Goal: Communication & Community: Answer question/provide support

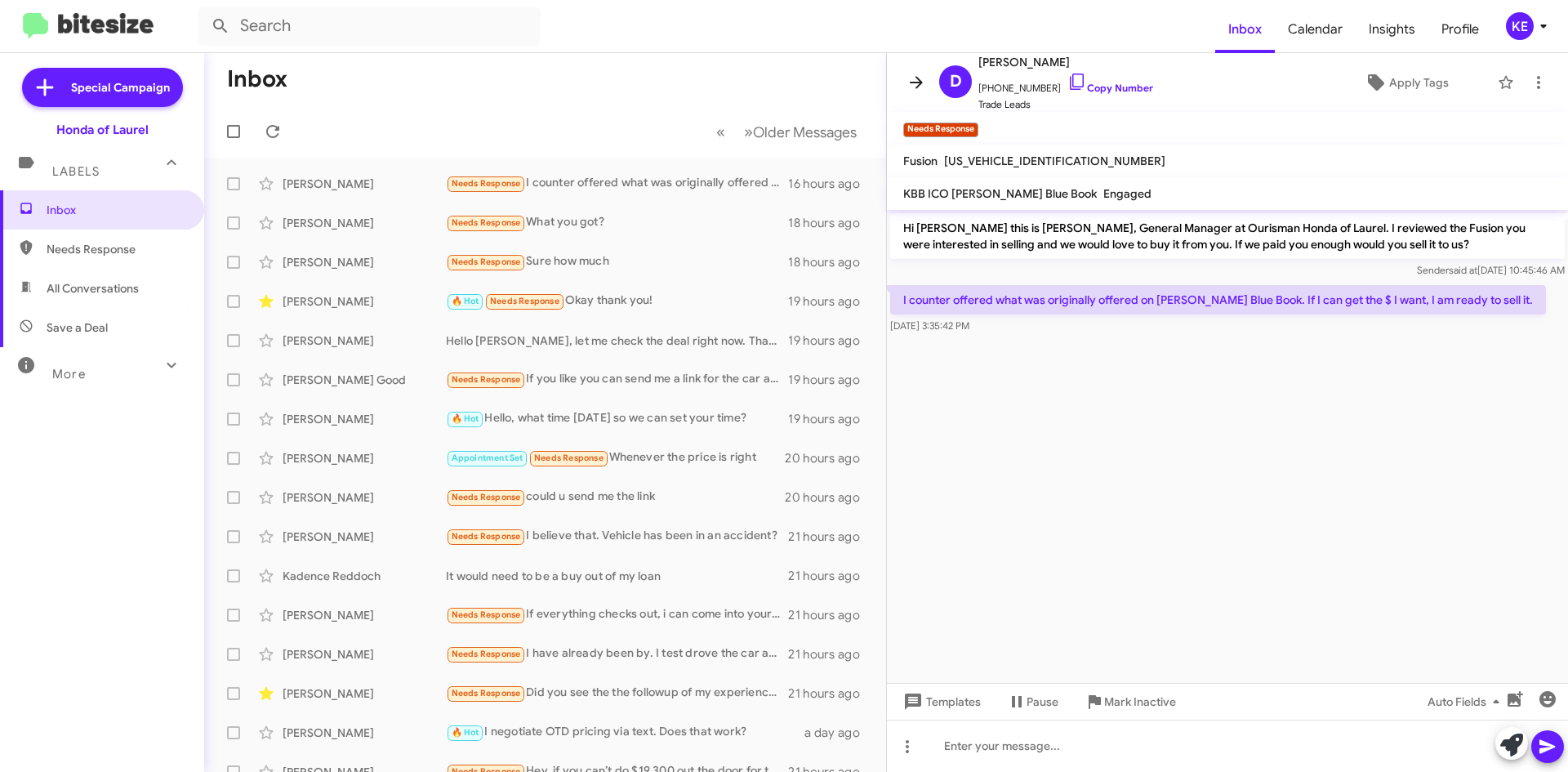
click at [912, 85] on icon at bounding box center [916, 83] width 20 height 20
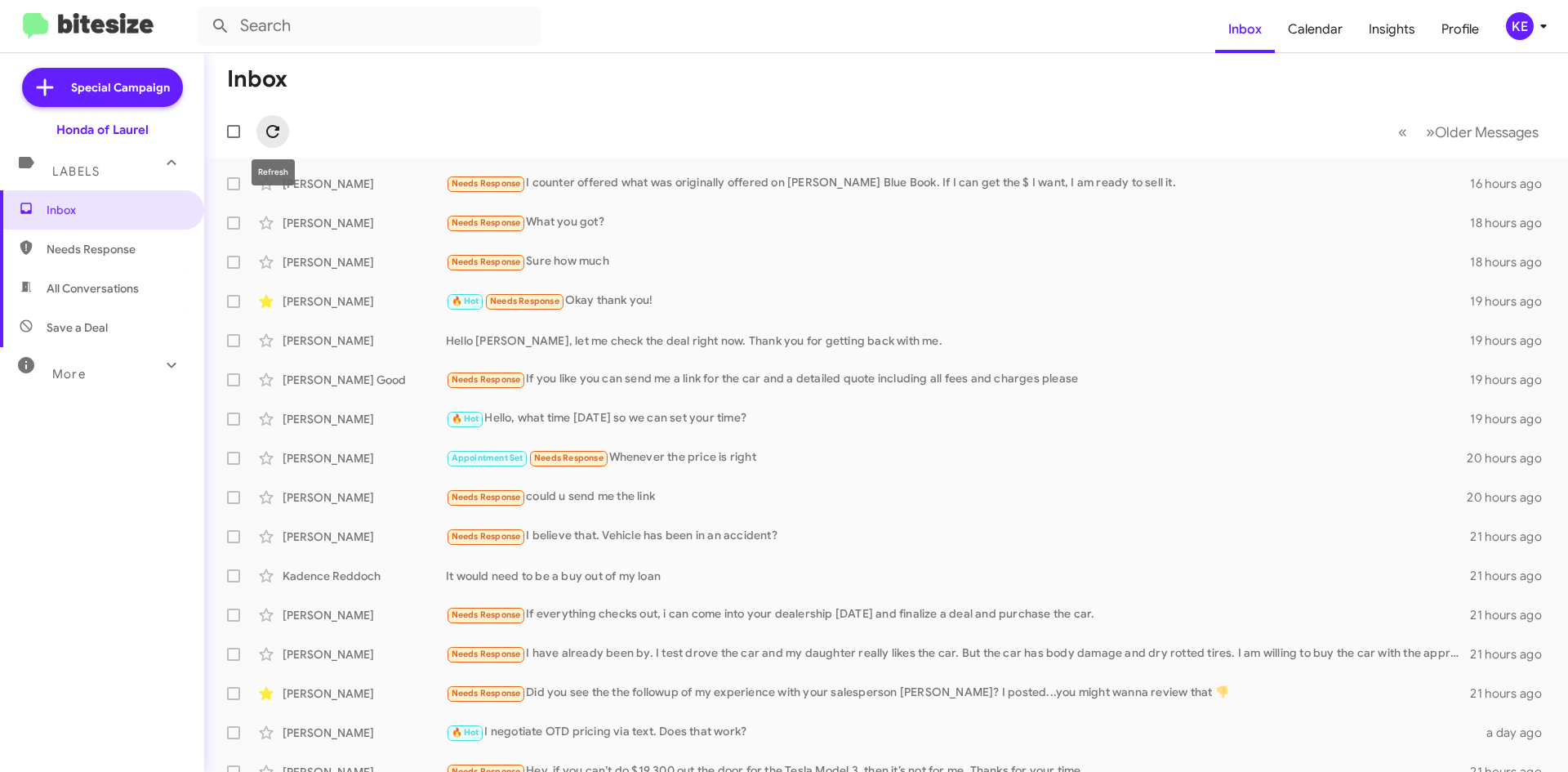
click at [266, 136] on icon at bounding box center [273, 132] width 20 height 20
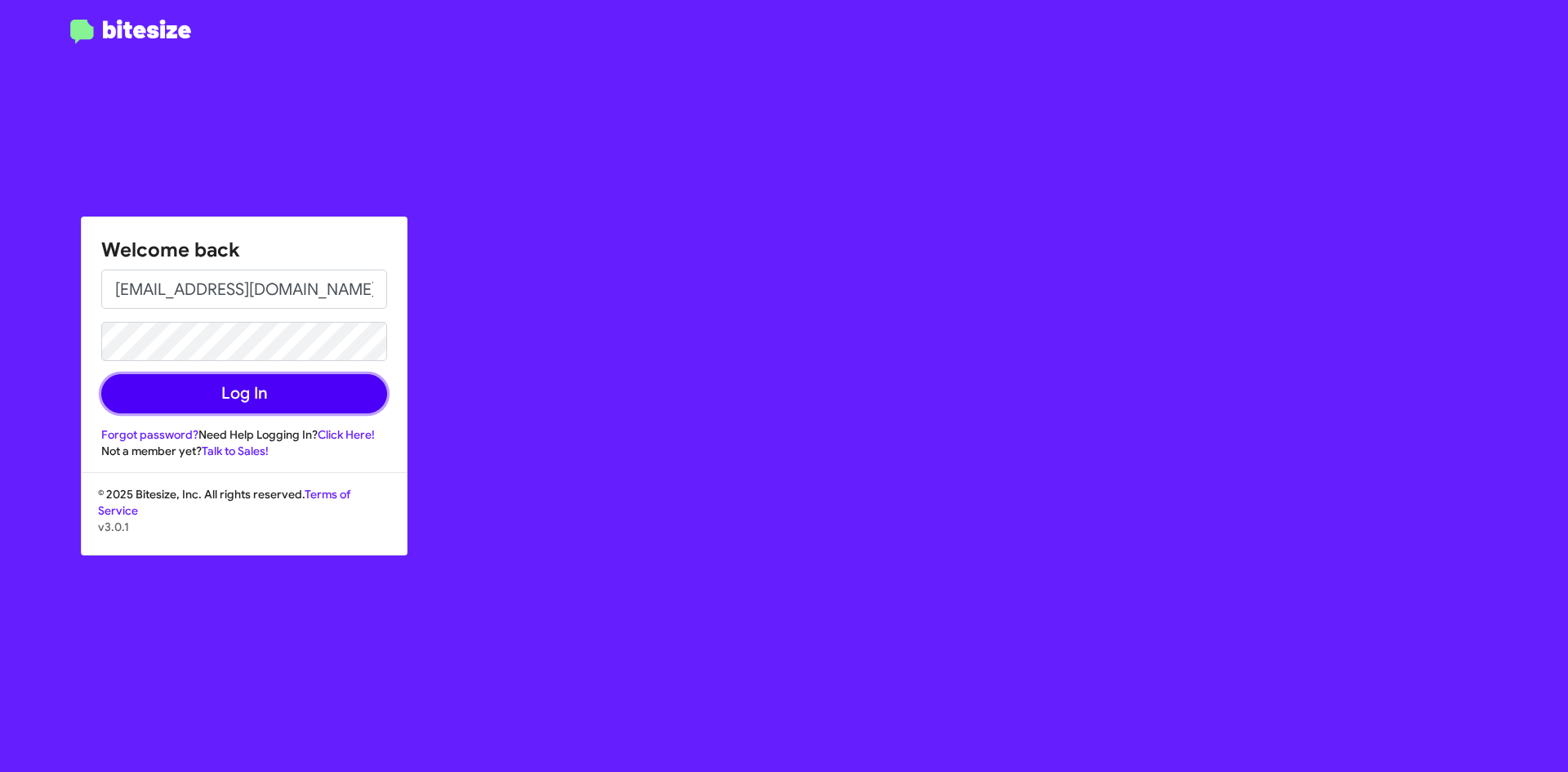
click at [278, 394] on button "Log In" at bounding box center [244, 393] width 286 height 39
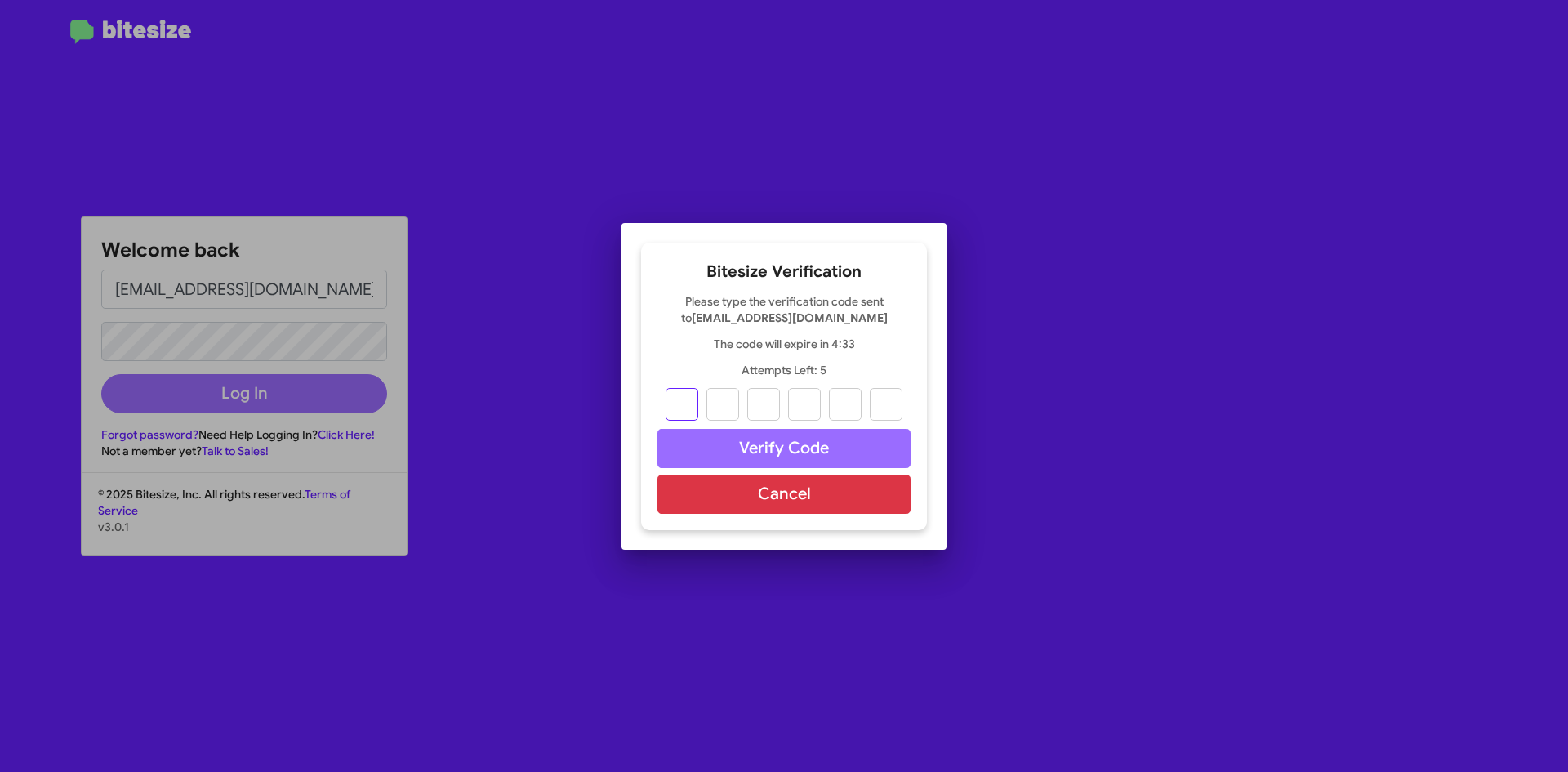
type input "6"
type input "5"
type input "8"
type input "2"
type input "0"
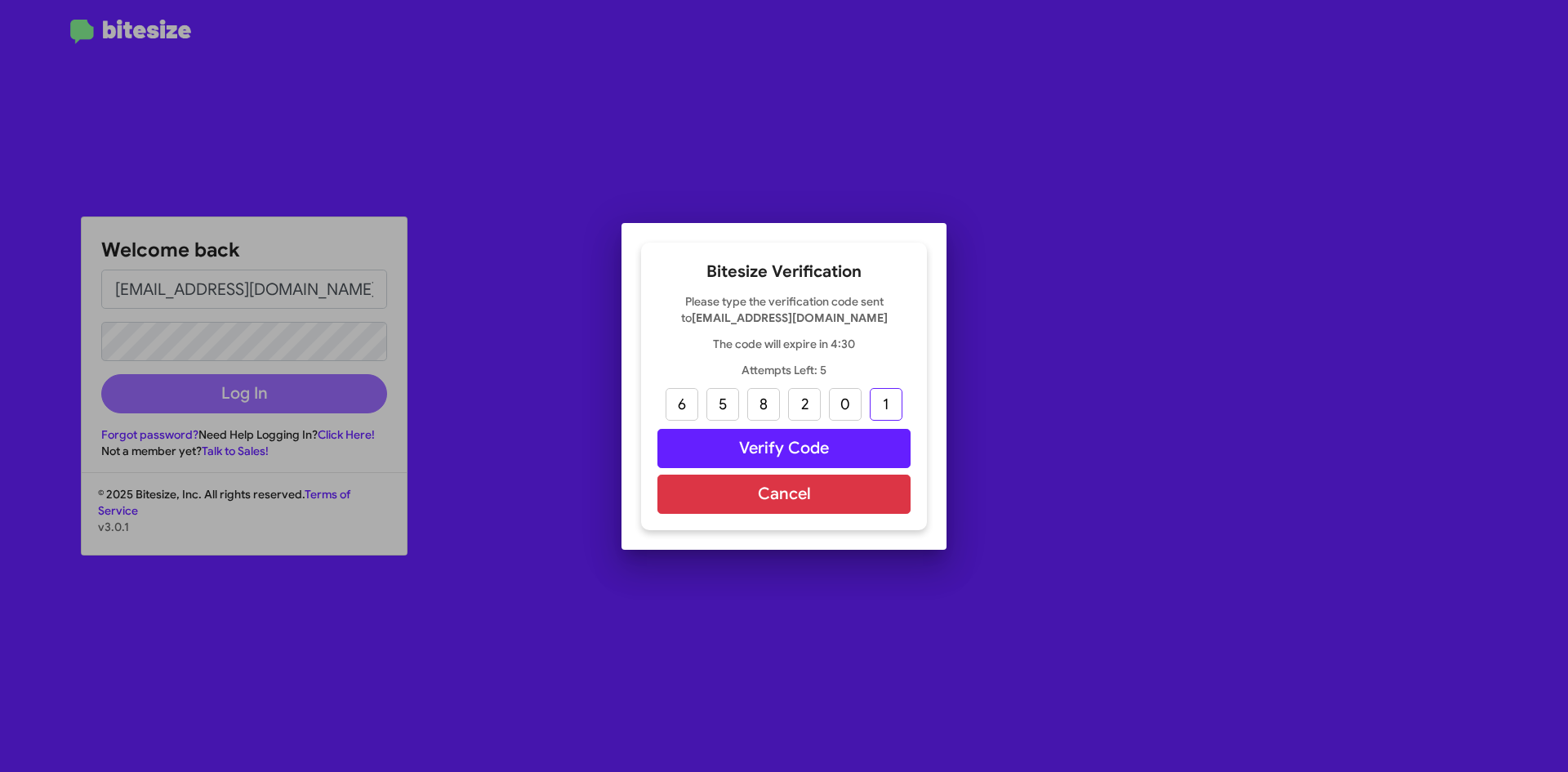
type input "1"
click at [809, 449] on button "Verify Code" at bounding box center [784, 448] width 253 height 39
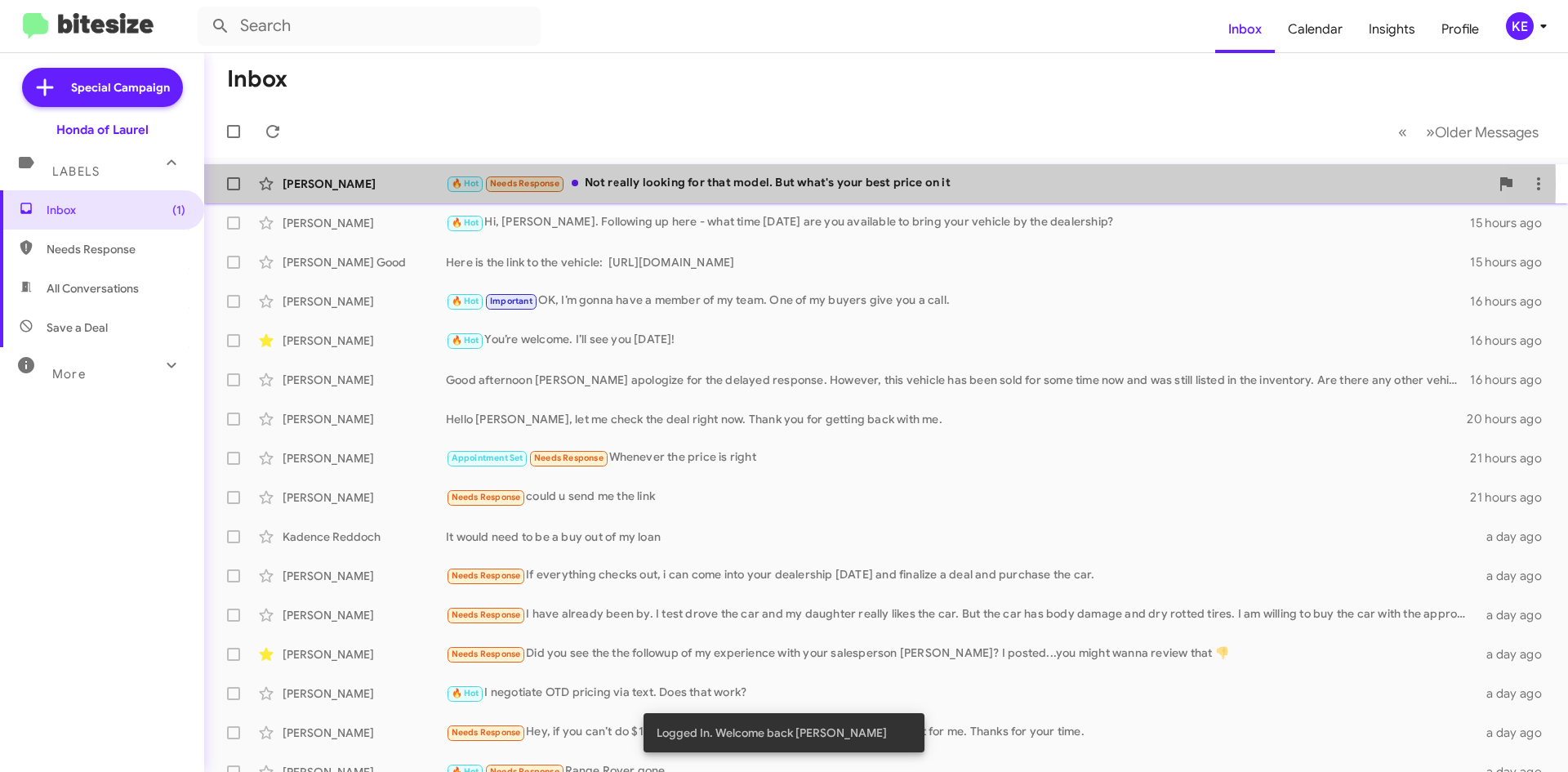
click at [389, 183] on div "[PERSON_NAME]" at bounding box center [363, 184] width 163 height 16
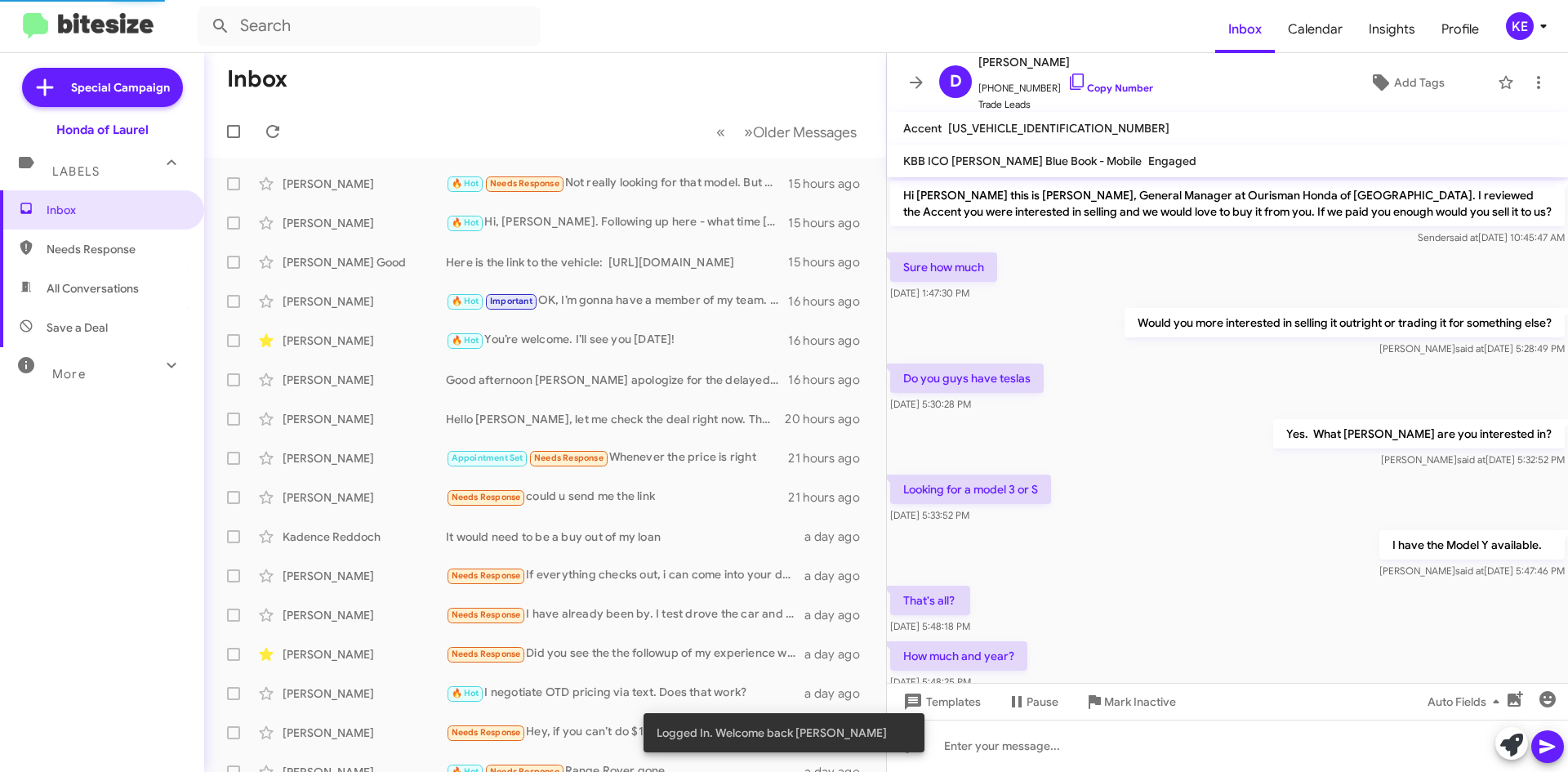
scroll to position [167, 0]
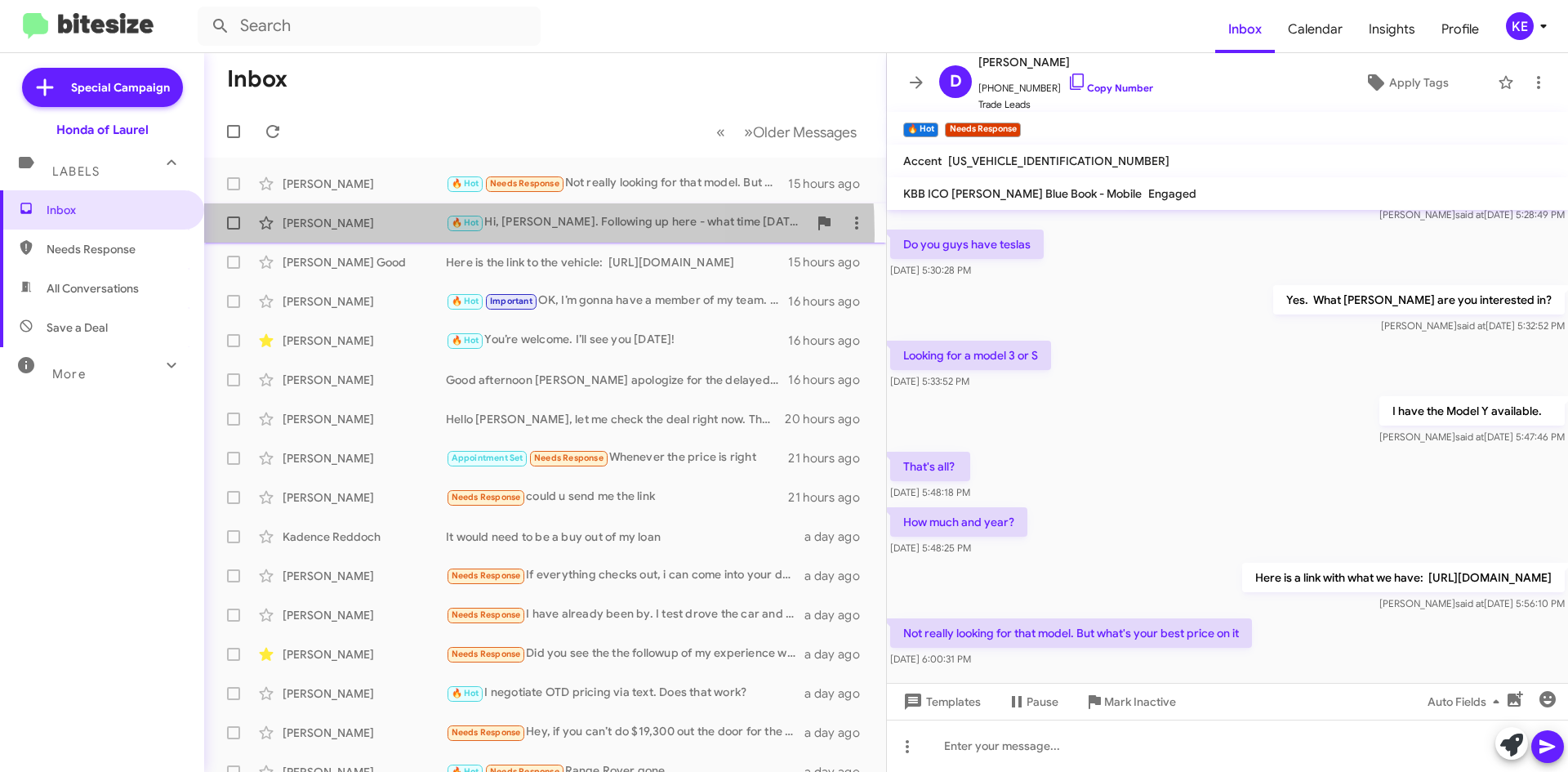
click at [385, 235] on div "[PERSON_NAME] 🔥 Hot Hi, [PERSON_NAME]. Following up here - what time [DATE] are…" at bounding box center [545, 223] width 656 height 33
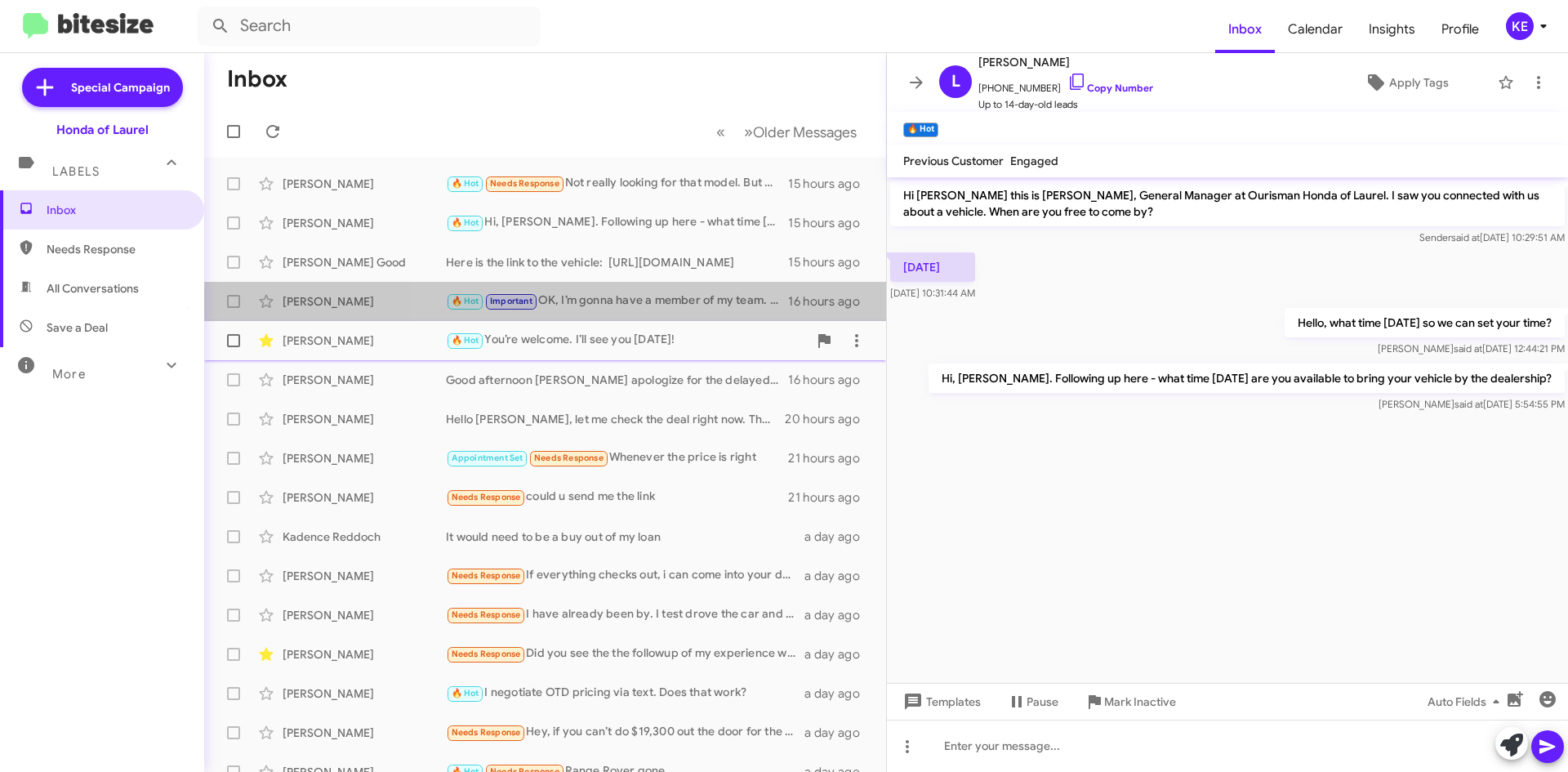
drag, startPoint x: 654, startPoint y: 313, endPoint x: 655, endPoint y: 324, distance: 11.0
click at [655, 322] on mat-action-list "[PERSON_NAME] 🔥 Hot Needs Response Not really looking for that model. But what'…" at bounding box center [544, 553] width 682 height 791
click at [646, 307] on div "🔥 Hot Important OK, I’m gonna have a member of my team. One of my buyers give y…" at bounding box center [626, 300] width 361 height 19
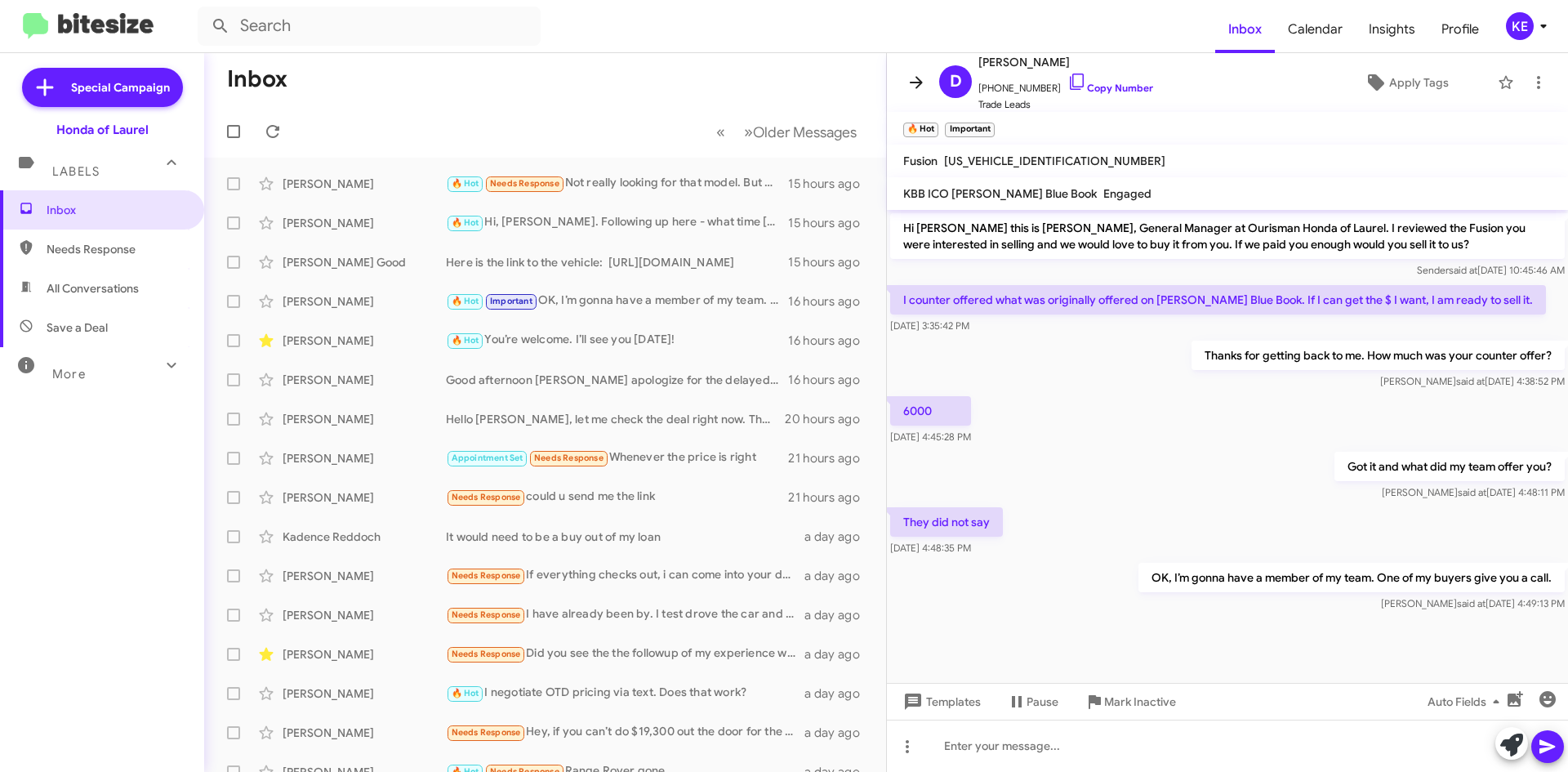
click at [920, 76] on icon at bounding box center [916, 83] width 20 height 20
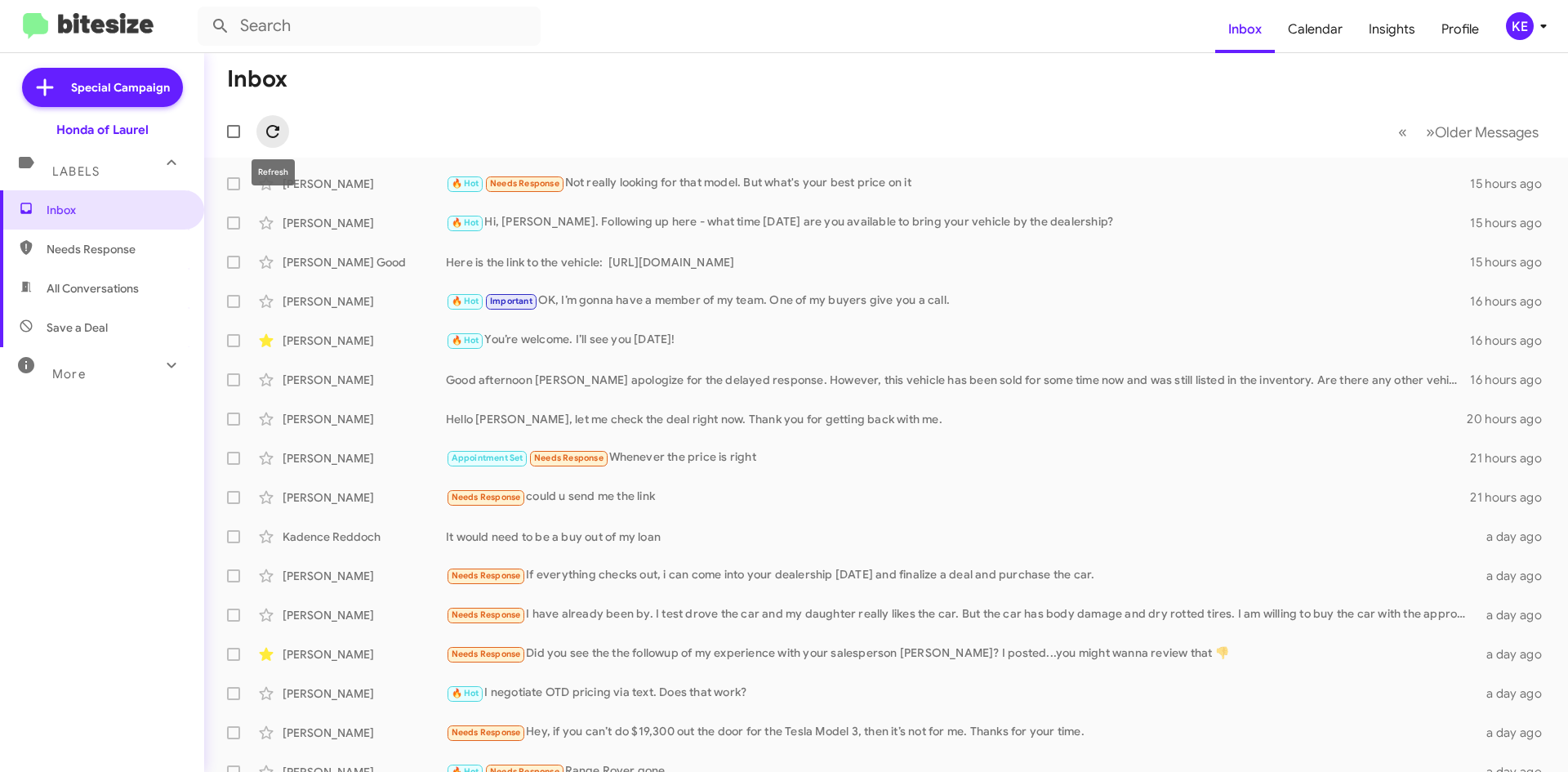
click at [277, 127] on icon at bounding box center [273, 131] width 13 height 13
click at [281, 128] on icon at bounding box center [273, 132] width 20 height 20
